Goal: Task Accomplishment & Management: Manage account settings

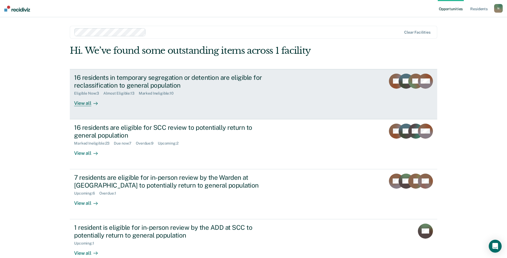
click at [117, 80] on div "16 residents in temporary segregation or detention are eligible for reclassific…" at bounding box center [168, 82] width 188 height 16
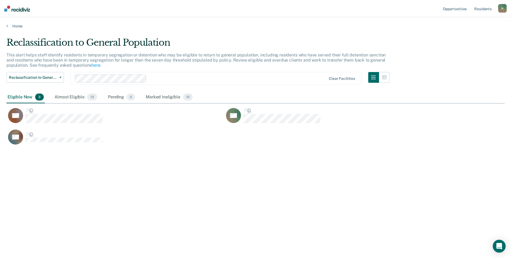
scroll to position [176, 494]
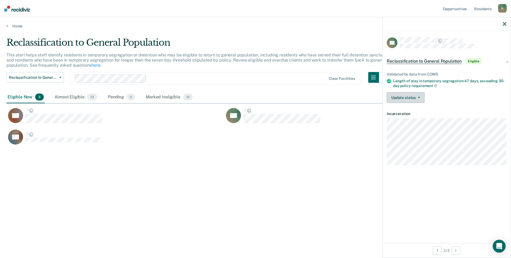
click at [417, 96] on button "Update status" at bounding box center [406, 97] width 38 height 11
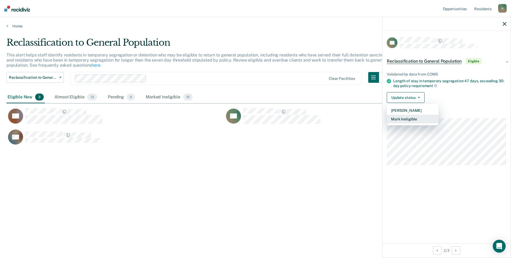
click at [416, 117] on button "Mark Ineligible" at bounding box center [413, 119] width 52 height 9
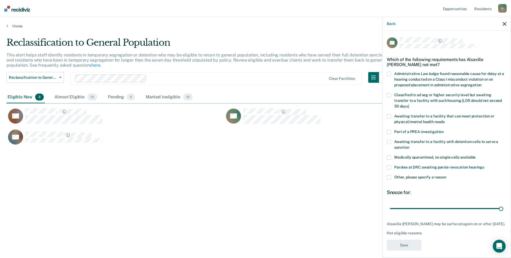
click at [391, 177] on span at bounding box center [389, 177] width 4 height 4
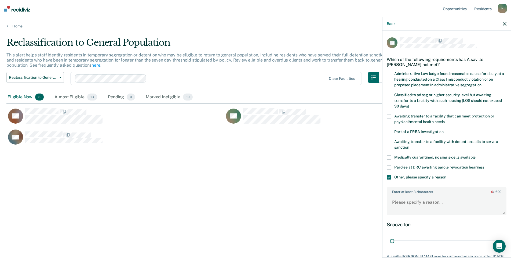
drag, startPoint x: 496, startPoint y: 239, endPoint x: 389, endPoint y: 226, distance: 107.5
click at [390, 236] on input "range" at bounding box center [446, 240] width 113 height 9
drag, startPoint x: 394, startPoint y: 241, endPoint x: 437, endPoint y: 240, distance: 43.2
type input "14"
click at [437, 240] on input "range" at bounding box center [446, 240] width 113 height 9
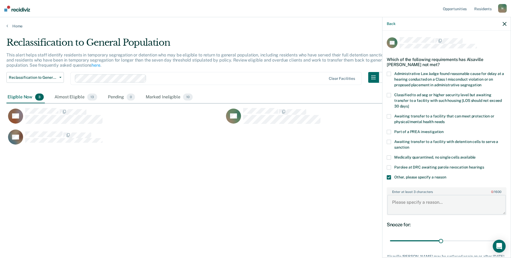
click at [409, 200] on textarea "Enter at least 3 characters 0 / 1600" at bounding box center [446, 204] width 119 height 20
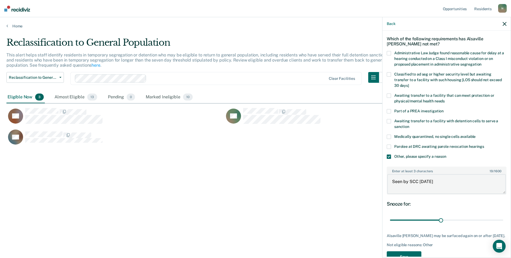
scroll to position [40, 0]
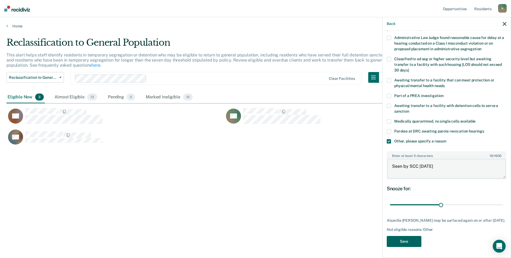
type textarea "Seen by SCC [DATE]"
click at [415, 242] on button "Save" at bounding box center [404, 241] width 35 height 11
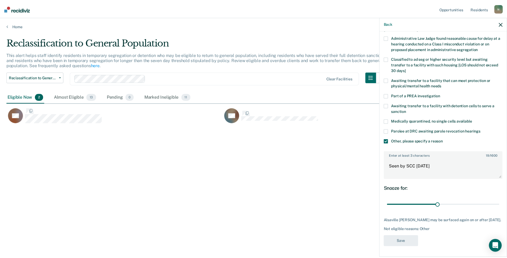
scroll to position [0, 0]
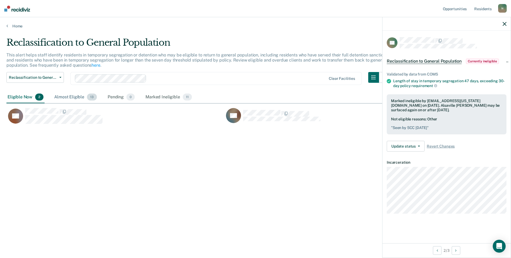
click at [69, 99] on div "Almost Eligible 13" at bounding box center [75, 97] width 45 height 12
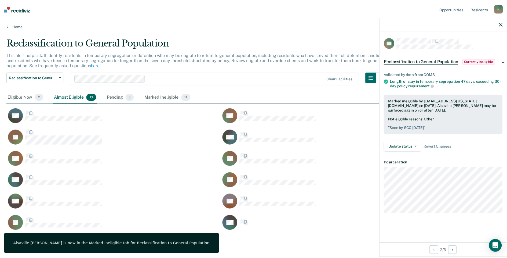
scroll to position [215, 490]
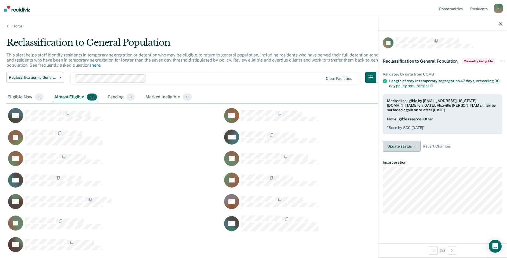
click at [412, 143] on button "Update status" at bounding box center [402, 146] width 38 height 11
click at [414, 165] on button "Update Ineligibility" at bounding box center [409, 167] width 52 height 9
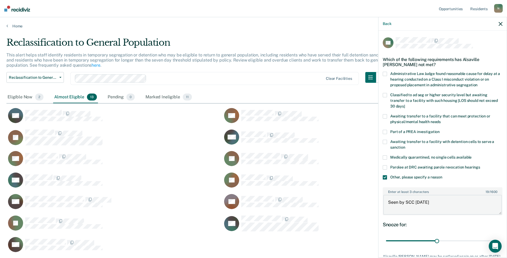
click at [437, 202] on textarea "Seen by SCC [DATE]" at bounding box center [442, 204] width 119 height 20
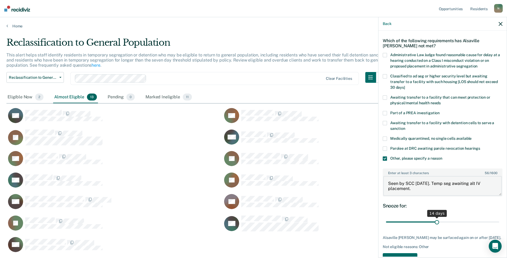
scroll to position [40, 0]
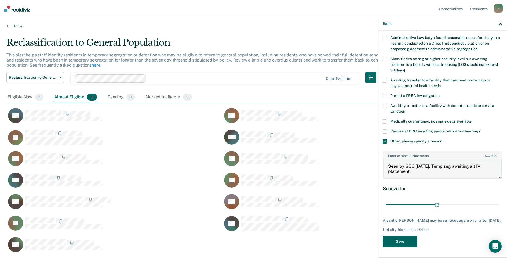
type textarea "Seen by SCC [DATE]. Temp seg awaiting alt IV placement."
click at [405, 241] on button "Save" at bounding box center [400, 241] width 35 height 11
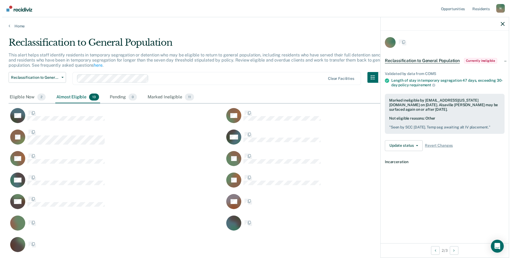
scroll to position [0, 0]
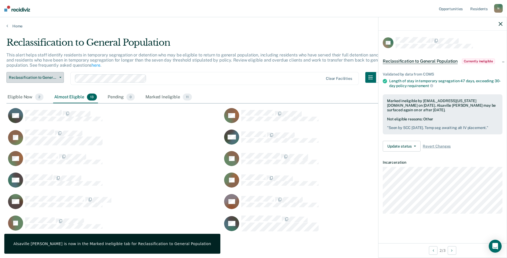
drag, startPoint x: 64, startPoint y: 78, endPoint x: 50, endPoint y: 76, distance: 14.3
click at [62, 78] on div "Reclassification to General Population Reclassification to General Population S…" at bounding box center [196, 81] width 380 height 19
click at [47, 76] on span "Reclassification to General Population" at bounding box center [33, 77] width 48 height 5
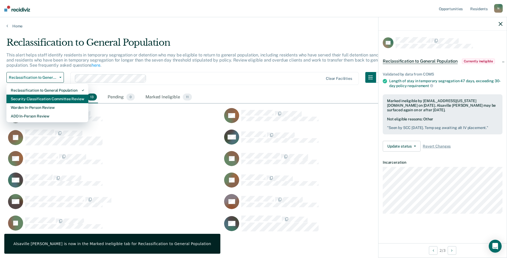
click at [30, 101] on div "Security Classification Committee Review" at bounding box center [47, 98] width 73 height 9
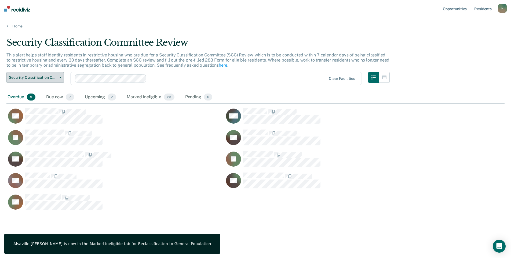
scroll to position [4, 4]
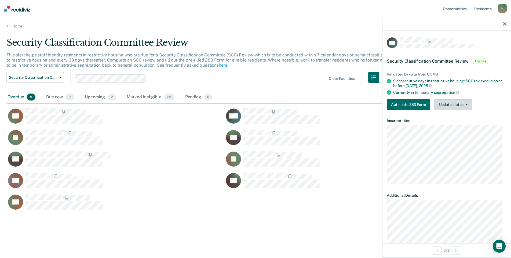
click at [451, 106] on button "Update status" at bounding box center [453, 104] width 38 height 11
click at [447, 125] on button "Mark Ineligible" at bounding box center [460, 126] width 52 height 9
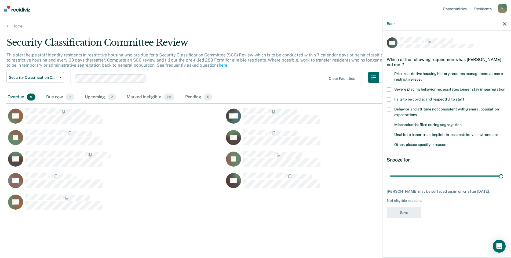
drag, startPoint x: 390, startPoint y: 145, endPoint x: 409, endPoint y: 155, distance: 21.1
click at [390, 145] on span at bounding box center [389, 144] width 4 height 4
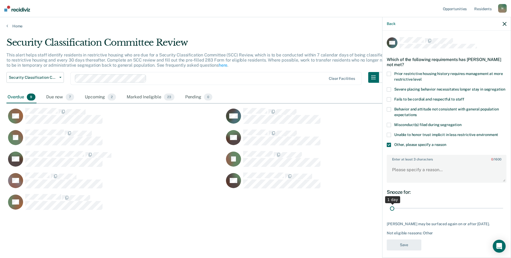
drag, startPoint x: 495, startPoint y: 213, endPoint x: 370, endPoint y: 207, distance: 125.7
type input "1"
click at [390, 207] on input "range" at bounding box center [446, 207] width 113 height 9
click at [399, 175] on textarea "Enter at least 3 characters 0 / 1600" at bounding box center [446, 172] width 119 height 20
type textarea "Returned to [PERSON_NAME] [DATE]"
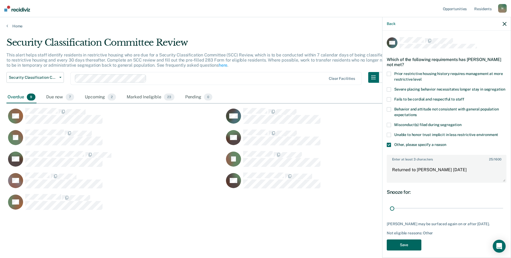
click at [398, 246] on button "Save" at bounding box center [404, 244] width 35 height 11
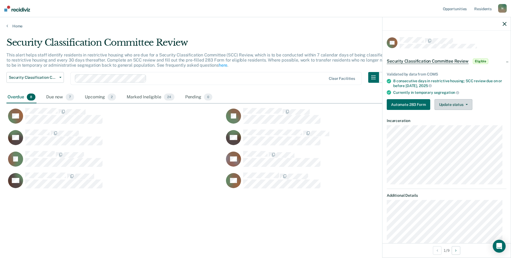
click at [455, 102] on button "Update status" at bounding box center [453, 104] width 38 height 11
click at [456, 126] on button "Mark Ineligible" at bounding box center [460, 126] width 52 height 9
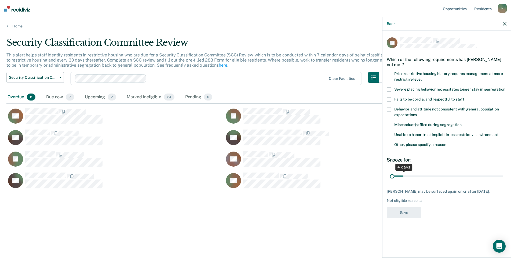
drag, startPoint x: 502, startPoint y: 175, endPoint x: 382, endPoint y: 176, distance: 120.2
type input "1"
click at [390, 176] on input "range" at bounding box center [446, 175] width 113 height 9
click at [391, 145] on span at bounding box center [389, 144] width 4 height 4
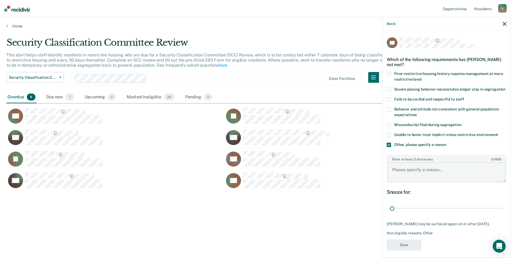
click at [402, 180] on textarea "Enter at least 3 characters 0 / 1600" at bounding box center [446, 172] width 119 height 20
type textarea "Temp seg pending PC investigation"
click at [405, 245] on button "Save" at bounding box center [404, 244] width 35 height 11
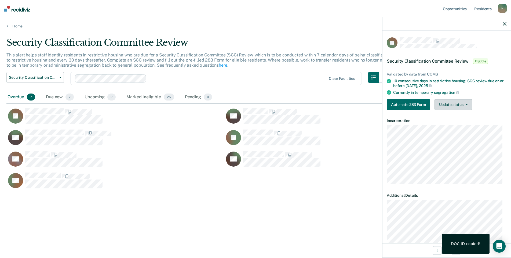
click at [460, 105] on button "Update status" at bounding box center [453, 104] width 38 height 11
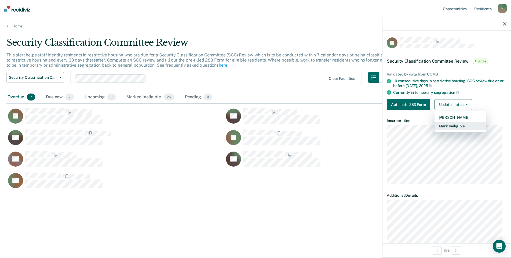
click at [459, 124] on button "Mark Ineligible" at bounding box center [460, 126] width 52 height 9
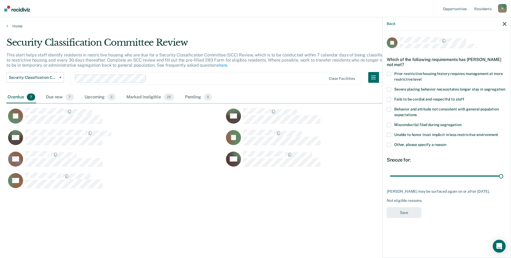
click at [391, 144] on span at bounding box center [389, 144] width 4 height 4
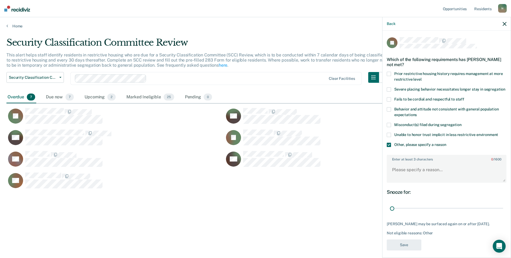
drag, startPoint x: 498, startPoint y: 213, endPoint x: 381, endPoint y: 195, distance: 118.2
type input "1"
click at [390, 212] on input "range" at bounding box center [446, 207] width 113 height 9
click at [400, 179] on textarea "Enter at least 3 characters 0 / 1600" at bounding box center [446, 172] width 119 height 20
type textarea "Temp seg pending PC investigation"
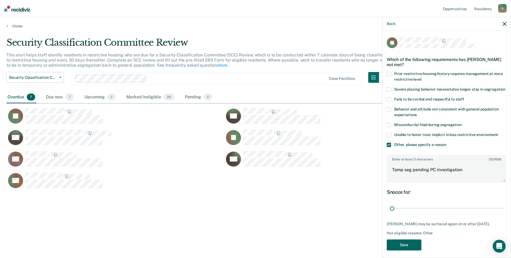
click at [409, 250] on button "Save" at bounding box center [404, 244] width 35 height 11
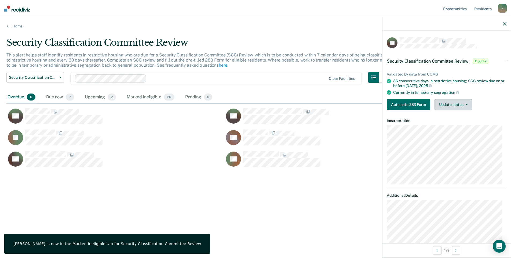
drag, startPoint x: 447, startPoint y: 107, endPoint x: 448, endPoint y: 111, distance: 4.1
click at [447, 107] on button "Update status" at bounding box center [453, 104] width 38 height 11
click at [455, 126] on button "Mark Ineligible" at bounding box center [460, 126] width 52 height 9
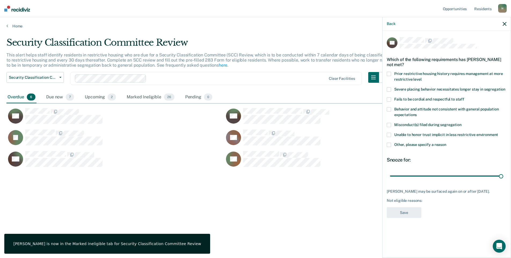
click at [387, 144] on span at bounding box center [389, 144] width 4 height 4
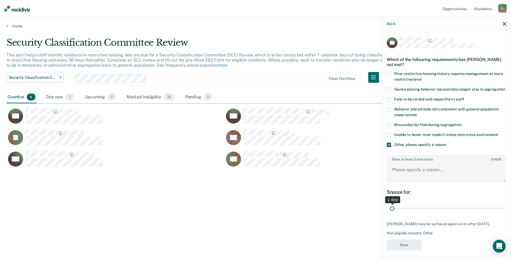
drag, startPoint x: 498, startPoint y: 214, endPoint x: 399, endPoint y: 185, distance: 102.7
type input "1"
click at [390, 213] on input "range" at bounding box center [446, 207] width 113 height 9
click at [400, 181] on textarea "Enter at least 3 characters 0 / 1600" at bounding box center [446, 172] width 119 height 20
type textarea "Temp seg pending misconduct hearing results."
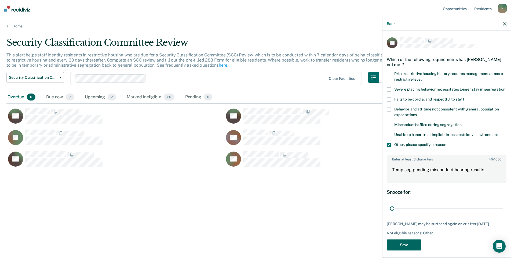
click at [414, 249] on button "Save" at bounding box center [404, 244] width 35 height 11
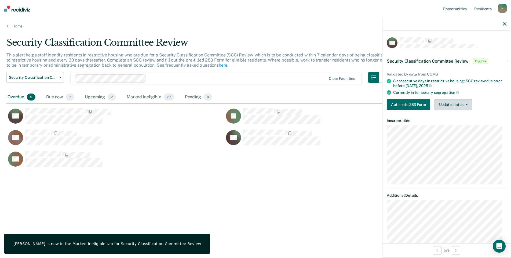
click at [445, 106] on button "Update status" at bounding box center [453, 104] width 38 height 11
click at [448, 124] on button "Mark Ineligible" at bounding box center [460, 126] width 52 height 9
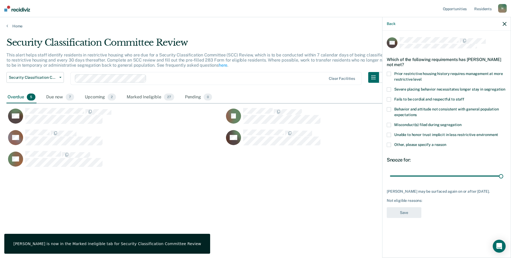
click at [388, 147] on label "Other, please specify a reason" at bounding box center [447, 145] width 120 height 6
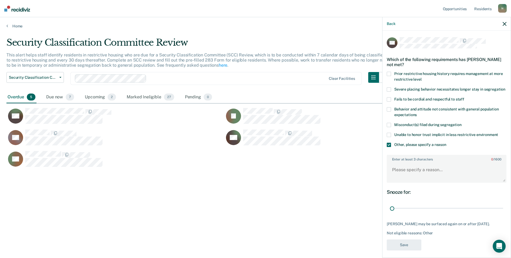
drag, startPoint x: 498, startPoint y: 214, endPoint x: 384, endPoint y: 214, distance: 113.7
type input "1"
click at [390, 213] on input "range" at bounding box center [446, 207] width 113 height 9
click at [398, 180] on textarea "Enter at least 3 characters 0 / 1600" at bounding box center [446, 172] width 119 height 20
type textarea "Temp seg pending misconduct hearing results"
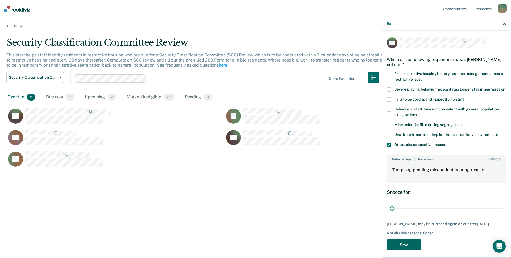
click at [408, 250] on button "Save" at bounding box center [404, 244] width 35 height 11
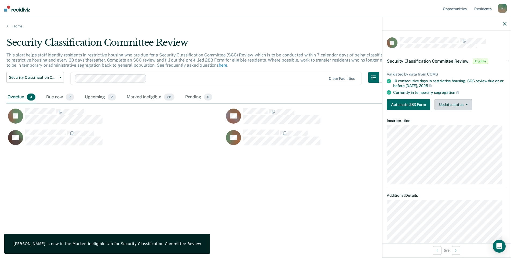
click at [445, 100] on button "Update status" at bounding box center [453, 104] width 38 height 11
click at [448, 124] on button "Mark Ineligible" at bounding box center [460, 126] width 52 height 9
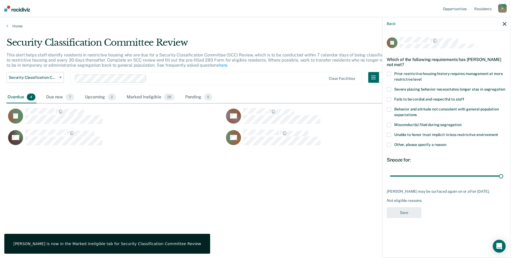
drag, startPoint x: 387, startPoint y: 144, endPoint x: 390, endPoint y: 150, distance: 6.8
click at [387, 144] on span at bounding box center [389, 144] width 4 height 4
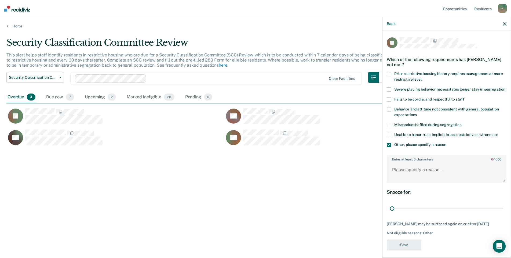
drag, startPoint x: 497, startPoint y: 215, endPoint x: 388, endPoint y: 213, distance: 109.5
type input "1"
click at [390, 213] on input "range" at bounding box center [446, 207] width 113 height 9
click at [410, 178] on textarea "Enter at least 3 characters 0 / 1600" at bounding box center [446, 172] width 119 height 20
type textarea "Temp seg awaiting alt IV placement"
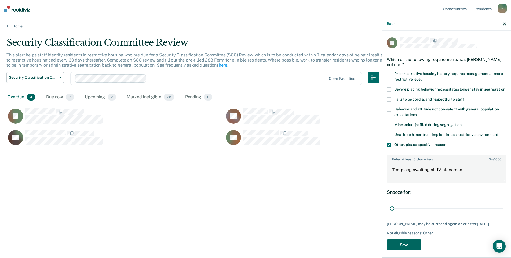
click at [399, 250] on button "Save" at bounding box center [404, 244] width 35 height 11
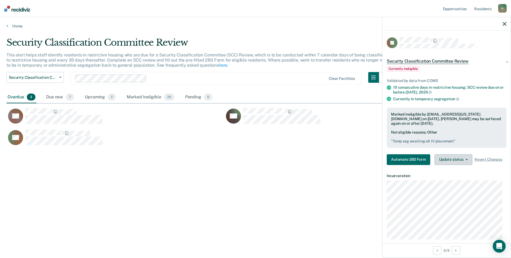
click at [446, 157] on button "Update status" at bounding box center [453, 159] width 38 height 11
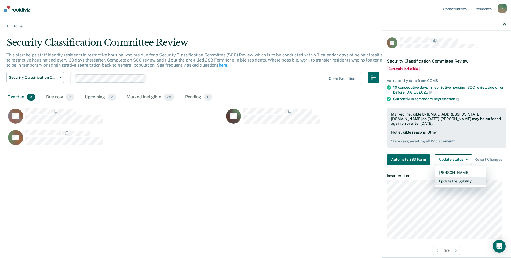
click at [453, 180] on button "Update Ineligibility" at bounding box center [460, 181] width 52 height 9
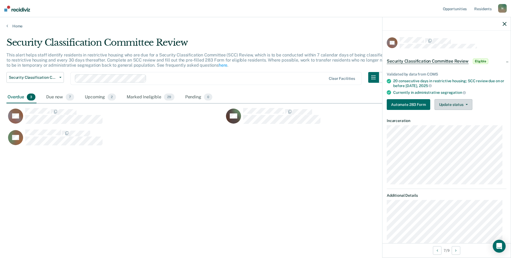
click at [453, 108] on button "Update status" at bounding box center [453, 104] width 38 height 11
click at [452, 125] on button "Mark Ineligible" at bounding box center [460, 126] width 52 height 9
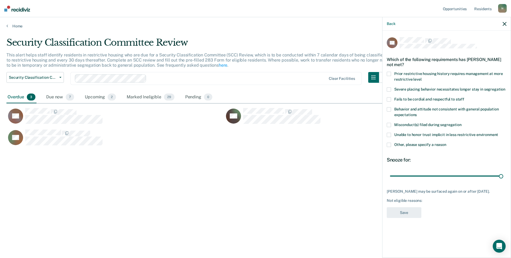
click at [388, 144] on span at bounding box center [389, 144] width 4 height 4
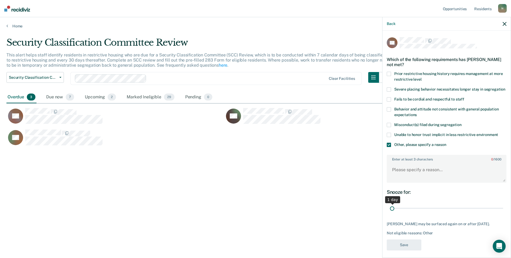
drag, startPoint x: 497, startPoint y: 214, endPoint x: 378, endPoint y: 212, distance: 119.1
type input "1"
click at [390, 212] on input "range" at bounding box center [446, 207] width 113 height 9
click at [411, 179] on textarea "Enter at least 3 characters 0 / 1600" at bounding box center [446, 172] width 119 height 20
type textarea "Returned to GP [DATE]"
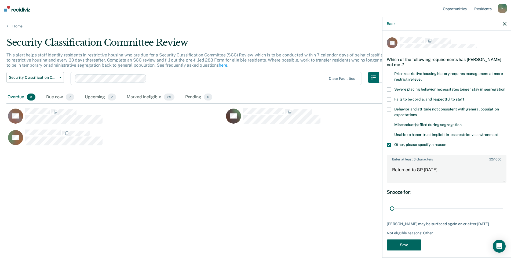
click at [403, 246] on button "Save" at bounding box center [404, 244] width 35 height 11
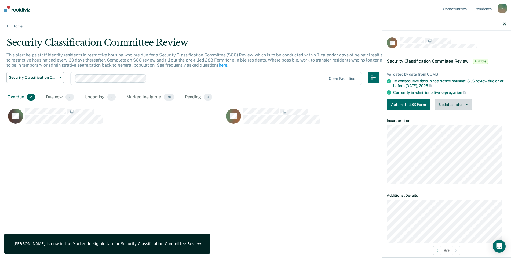
click at [451, 104] on button "Update status" at bounding box center [453, 104] width 38 height 11
click at [455, 124] on button "Mark Ineligible" at bounding box center [460, 126] width 52 height 9
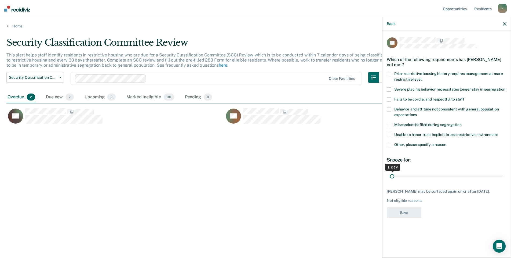
drag, startPoint x: 502, startPoint y: 176, endPoint x: 386, endPoint y: 177, distance: 116.7
type input "1"
click at [390, 177] on input "range" at bounding box center [446, 175] width 113 height 9
click at [387, 145] on span at bounding box center [389, 144] width 4 height 4
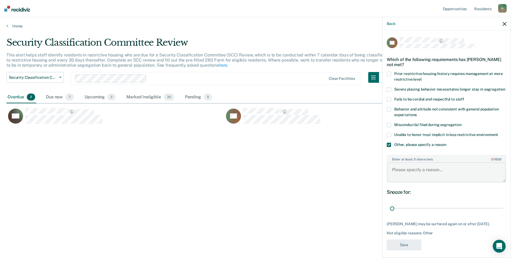
click at [410, 173] on textarea "Enter at least 3 characters 0 / 1600" at bounding box center [446, 172] width 119 height 20
type textarea "Returned to GP [DATE]"
click at [409, 250] on button "Save" at bounding box center [404, 244] width 35 height 11
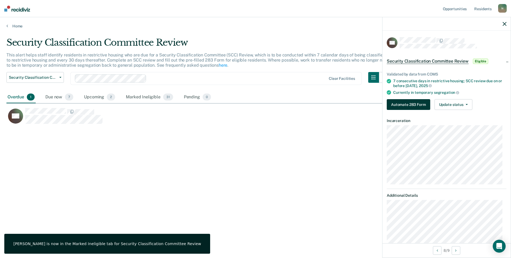
click at [413, 105] on button "Automate 283 Form" at bounding box center [408, 104] width 43 height 11
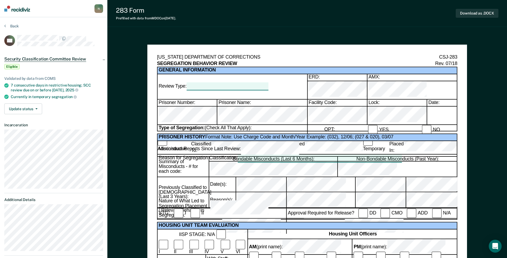
click at [97, 10] on div "N" at bounding box center [98, 8] width 9 height 9
click at [31, 9] on nav "[EMAIL_ADDRESS][US_STATE][DOMAIN_NAME] N Profile How it works Log Out" at bounding box center [53, 8] width 107 height 17
click at [5, 24] on icon at bounding box center [5, 26] width 2 height 4
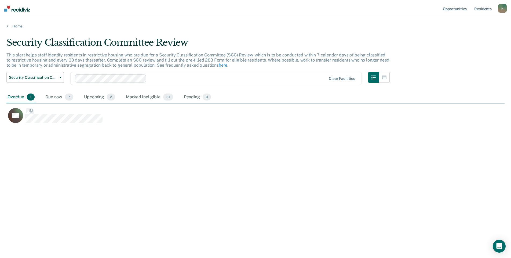
scroll to position [176, 494]
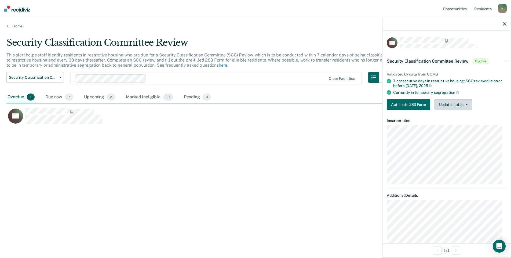
click at [441, 106] on button "Update status" at bounding box center [453, 104] width 38 height 11
click at [441, 127] on button "Mark Ineligible" at bounding box center [460, 126] width 52 height 9
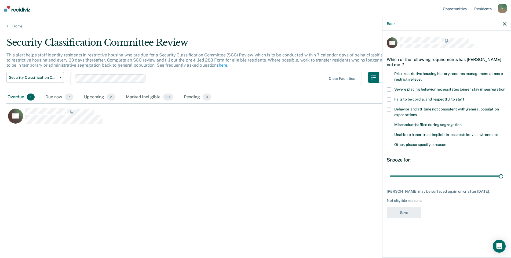
click at [385, 145] on div "CH Which of the following requirements has [PERSON_NAME] not met? Prior restric…" at bounding box center [446, 144] width 128 height 226
click at [389, 145] on span at bounding box center [389, 144] width 4 height 4
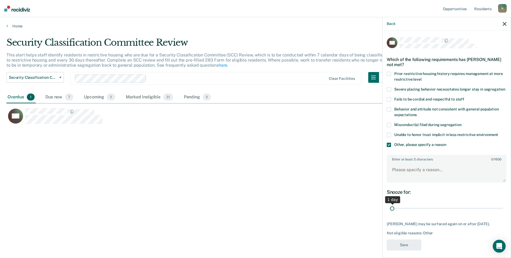
drag, startPoint x: 498, startPoint y: 213, endPoint x: 389, endPoint y: 215, distance: 108.4
type input "1"
click at [390, 213] on input "range" at bounding box center [446, 207] width 113 height 9
click at [404, 179] on textarea "Enter at least 3 characters 0 / 1600" at bounding box center [446, 172] width 119 height 20
type textarea "Temp seg pending misconduct hearing results"
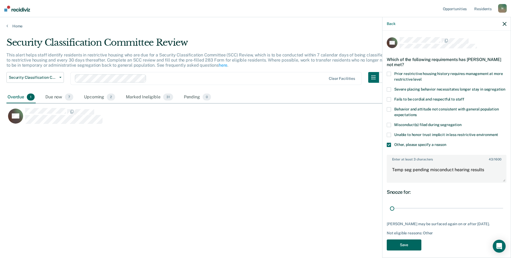
click at [413, 250] on button "Save" at bounding box center [404, 244] width 35 height 11
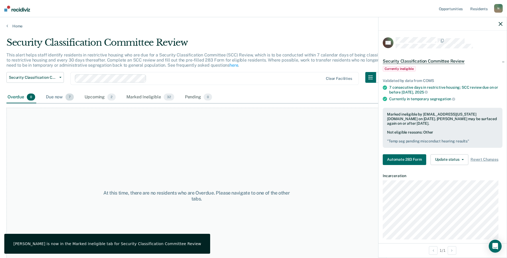
click at [60, 97] on div "Due now 7" at bounding box center [60, 97] width 30 height 12
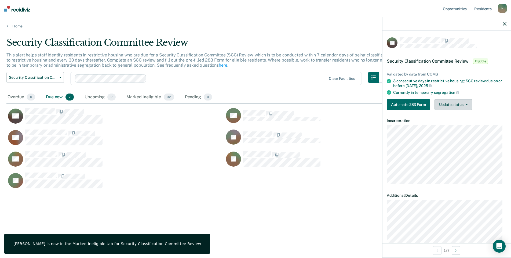
drag, startPoint x: 448, startPoint y: 103, endPoint x: 451, endPoint y: 107, distance: 4.6
click at [448, 103] on button "Update status" at bounding box center [453, 104] width 38 height 11
click at [456, 122] on button "Mark Ineligible" at bounding box center [460, 126] width 52 height 9
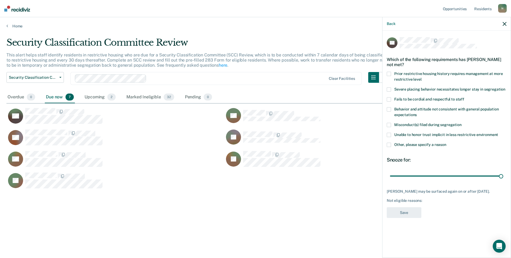
click at [390, 146] on span at bounding box center [389, 144] width 4 height 4
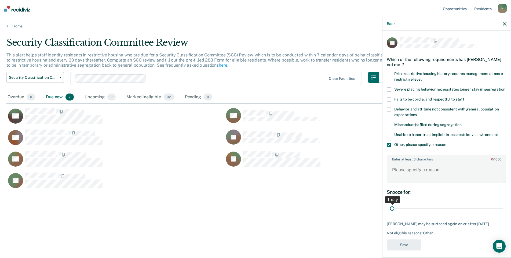
drag, startPoint x: 495, startPoint y: 212, endPoint x: 382, endPoint y: 208, distance: 113.8
type input "1"
click at [390, 208] on input "range" at bounding box center [446, 207] width 113 height 9
click at [404, 178] on textarea "Enter at least 3 characters 0 / 1600" at bounding box center [446, 172] width 119 height 20
type textarea "Temp seg pending misconduct hearing results"
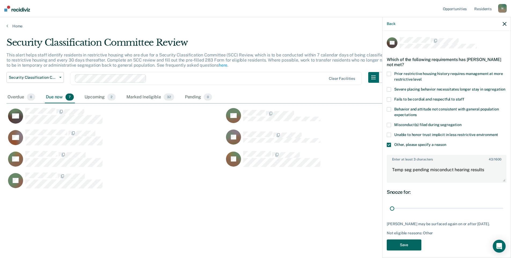
click at [406, 245] on button "Save" at bounding box center [404, 244] width 35 height 11
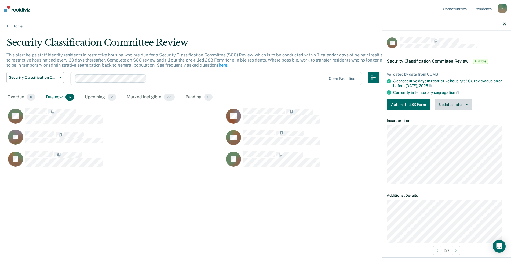
click at [461, 107] on button "Update status" at bounding box center [453, 104] width 38 height 11
click at [452, 126] on button "Mark Ineligible" at bounding box center [460, 126] width 52 height 9
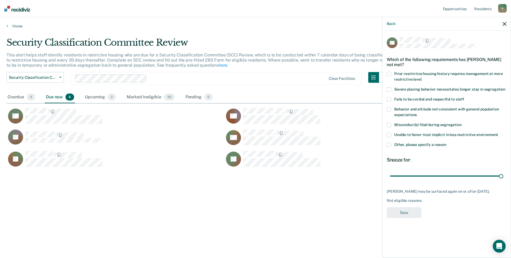
click at [390, 142] on span at bounding box center [389, 144] width 4 height 4
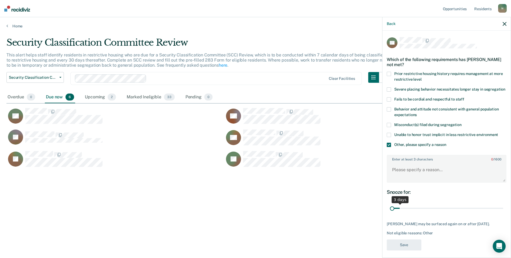
drag, startPoint x: 500, startPoint y: 203, endPoint x: 381, endPoint y: 204, distance: 118.6
type input "1"
click at [390, 204] on input "range" at bounding box center [446, 207] width 113 height 9
click at [410, 169] on textarea "Enter at least 3 characters 0 / 1600" at bounding box center [446, 172] width 119 height 20
type textarea "Temp seg pending misconduct hearing results"
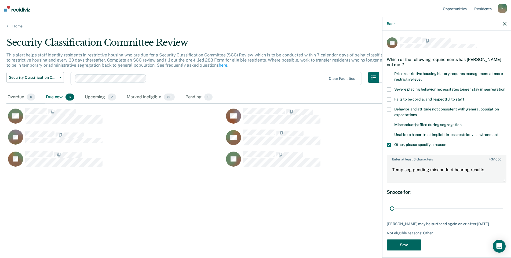
click at [404, 243] on button "Save" at bounding box center [404, 244] width 35 height 11
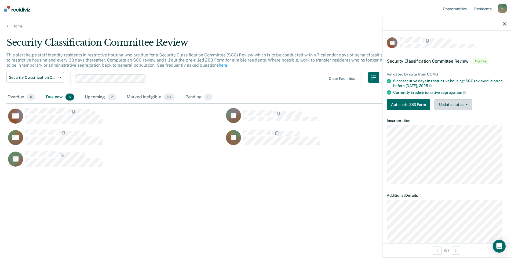
click at [440, 103] on button "Update status" at bounding box center [453, 104] width 38 height 11
click at [441, 126] on button "Mark Ineligible" at bounding box center [460, 126] width 52 height 9
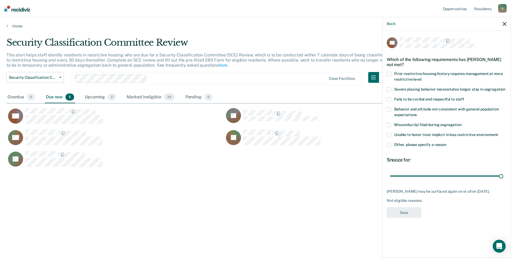
click at [390, 144] on span at bounding box center [389, 144] width 4 height 4
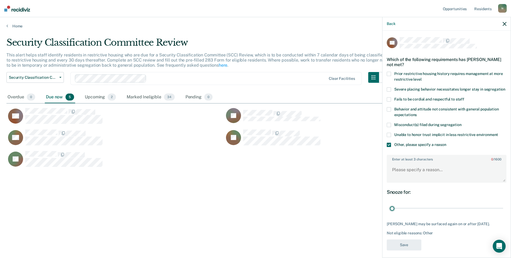
drag, startPoint x: 497, startPoint y: 214, endPoint x: 397, endPoint y: 191, distance: 102.4
type input "1"
click at [390, 213] on input "range" at bounding box center [446, 207] width 113 height 9
click at [402, 177] on textarea "Enter at least 3 characters 0 / 1600" at bounding box center [446, 172] width 119 height 20
type textarea "Temp seg pending PC investigation"
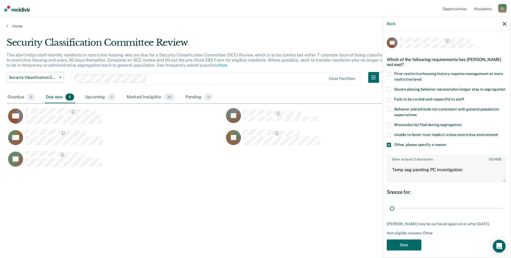
click at [411, 247] on div "CR Which of the following requirements has [PERSON_NAME] not met? Prior restric…" at bounding box center [447, 145] width 120 height 216
click at [411, 250] on button "Save" at bounding box center [404, 244] width 35 height 11
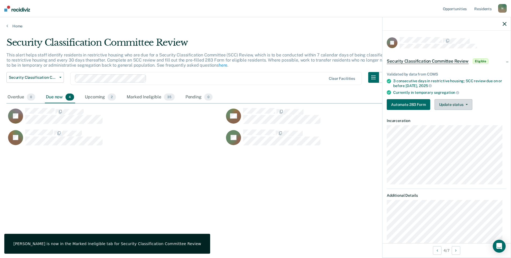
click at [462, 104] on button "Update status" at bounding box center [453, 104] width 38 height 11
click at [444, 123] on button "Mark Ineligible" at bounding box center [460, 126] width 52 height 9
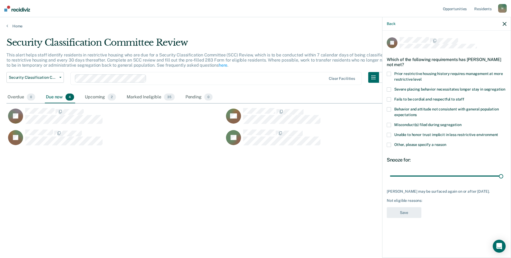
click at [389, 144] on span at bounding box center [389, 144] width 4 height 4
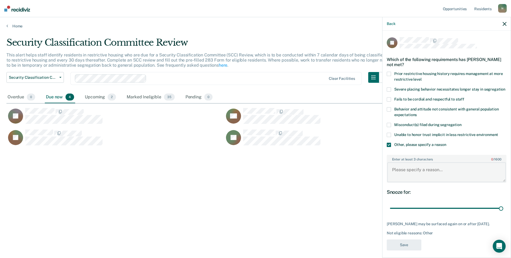
click at [406, 171] on textarea "Enter at least 3 characters 0 / 1600" at bounding box center [446, 172] width 119 height 20
type textarea "Temp seg pending misconduct hearing"
click at [402, 250] on button "Save" at bounding box center [404, 244] width 35 height 11
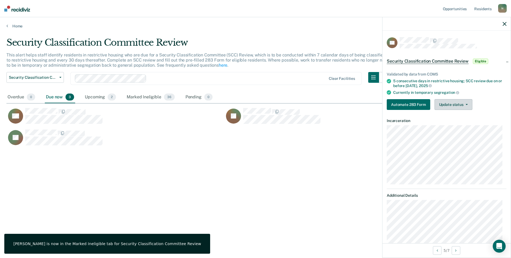
click at [454, 107] on button "Update status" at bounding box center [453, 104] width 38 height 11
click at [465, 127] on button "Mark Ineligible" at bounding box center [460, 126] width 52 height 9
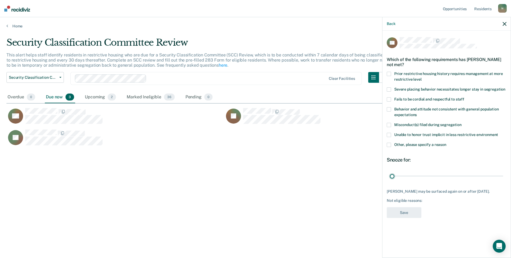
drag, startPoint x: 499, startPoint y: 176, endPoint x: 374, endPoint y: 178, distance: 125.0
type input "1"
click at [390, 178] on input "range" at bounding box center [446, 175] width 113 height 9
click at [388, 145] on span at bounding box center [389, 144] width 4 height 4
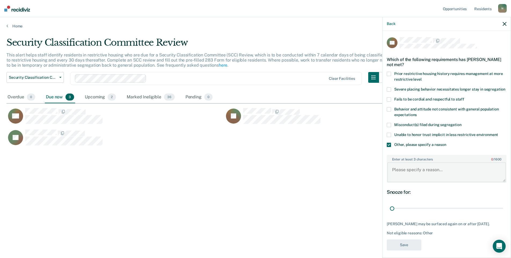
click at [410, 172] on textarea "Enter at least 3 characters 0 / 1600" at bounding box center [446, 172] width 119 height 20
type textarea "Temp seg pending misconduct hearing"
click at [406, 244] on button "Save" at bounding box center [404, 244] width 35 height 11
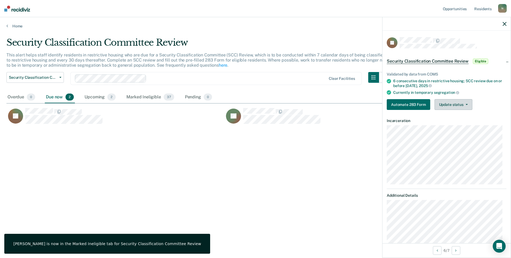
click at [441, 104] on button "Update status" at bounding box center [453, 104] width 38 height 11
click at [446, 126] on button "Mark Ineligible" at bounding box center [460, 126] width 52 height 9
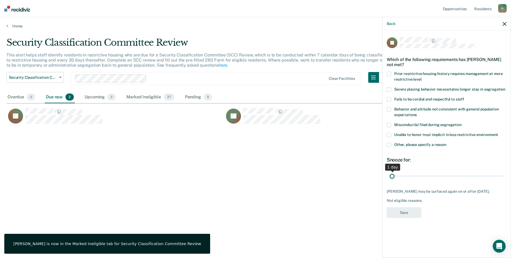
drag, startPoint x: 501, startPoint y: 174, endPoint x: 372, endPoint y: 176, distance: 129.0
type input "1"
click at [390, 176] on input "range" at bounding box center [446, 175] width 113 height 9
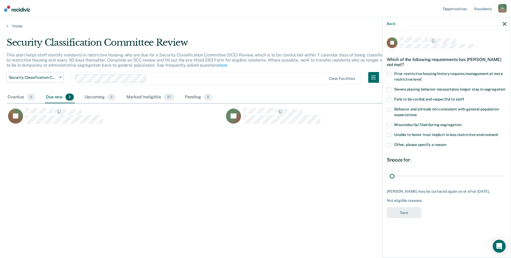
click at [391, 146] on label "Other, please specify a reason" at bounding box center [447, 145] width 120 height 6
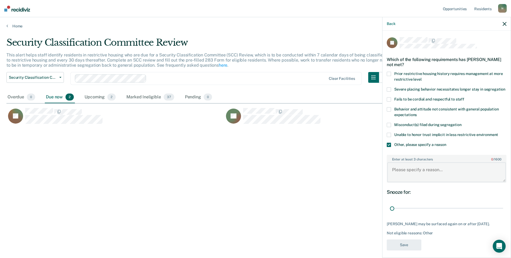
click at [409, 180] on textarea "Enter at least 3 characters 0 / 1600" at bounding box center [446, 172] width 119 height 20
type textarea "Temp seg pending misconduct hearing"
click at [411, 249] on button "Save" at bounding box center [404, 244] width 35 height 11
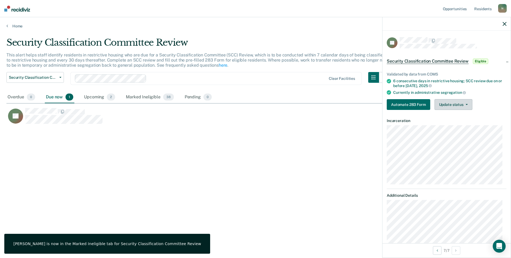
click at [442, 104] on button "Update status" at bounding box center [453, 104] width 38 height 11
click at [457, 128] on button "Mark Ineligible" at bounding box center [460, 126] width 52 height 9
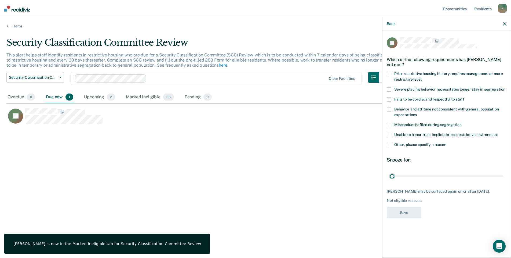
drag, startPoint x: 502, startPoint y: 176, endPoint x: 383, endPoint y: 170, distance: 118.8
type input "1"
click at [390, 174] on input "range" at bounding box center [446, 175] width 113 height 9
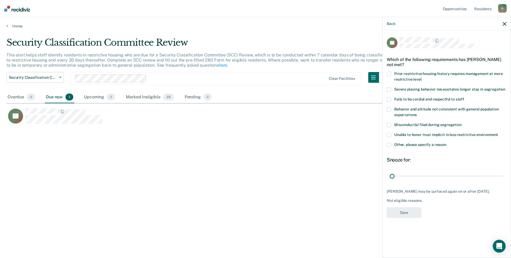
click at [389, 145] on span at bounding box center [389, 144] width 4 height 4
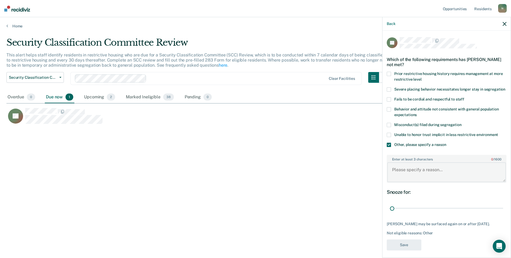
click at [407, 174] on textarea "Enter at least 3 characters 0 / 1600" at bounding box center [446, 172] width 119 height 20
click at [432, 181] on textarea "Enter at least 3 characters 0 / 1600" at bounding box center [446, 172] width 119 height 20
type textarea "Temp seg pending misconduct hearing"
click at [402, 244] on button "Save" at bounding box center [404, 244] width 35 height 11
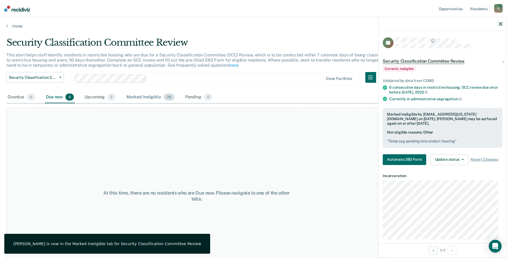
click at [150, 98] on div "Marked Ineligible 39" at bounding box center [150, 97] width 50 height 12
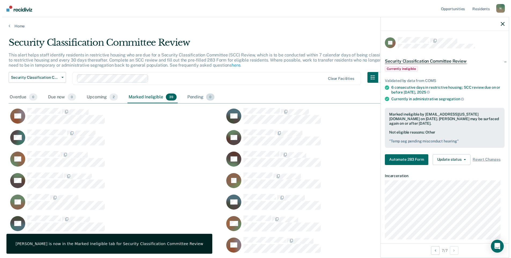
scroll to position [494, 490]
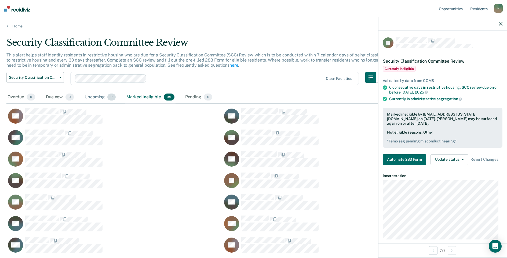
click at [97, 93] on div "Upcoming 2" at bounding box center [99, 97] width 33 height 12
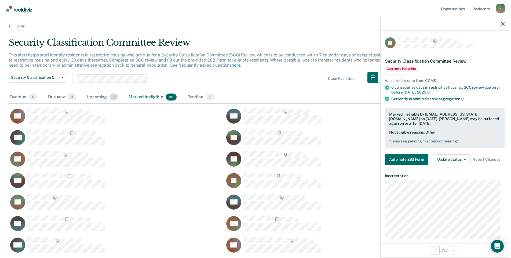
scroll to position [4, 4]
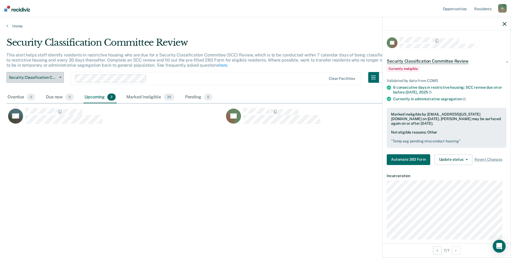
click at [47, 81] on button "Security Classification Committee Review" at bounding box center [34, 77] width 57 height 11
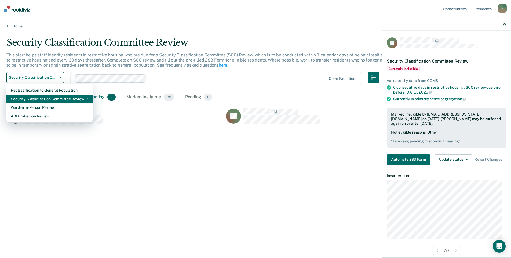
click at [48, 95] on div "Security Classification Committee Review" at bounding box center [50, 98] width 78 height 9
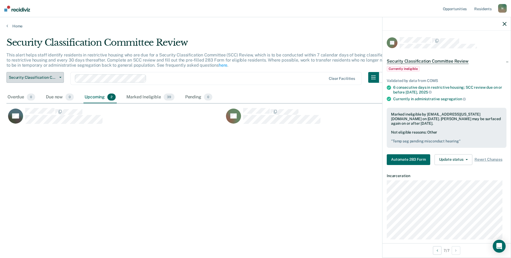
click at [49, 82] on button "Security Classification Committee Review" at bounding box center [34, 77] width 57 height 11
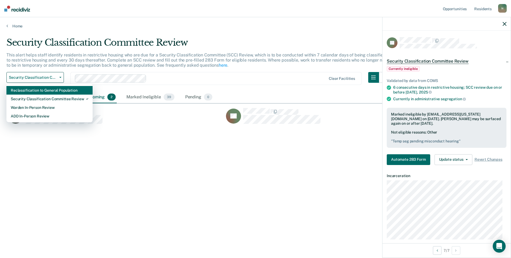
click at [50, 88] on div "Reclassification to General Population" at bounding box center [50, 90] width 78 height 9
